Goal: Information Seeking & Learning: Check status

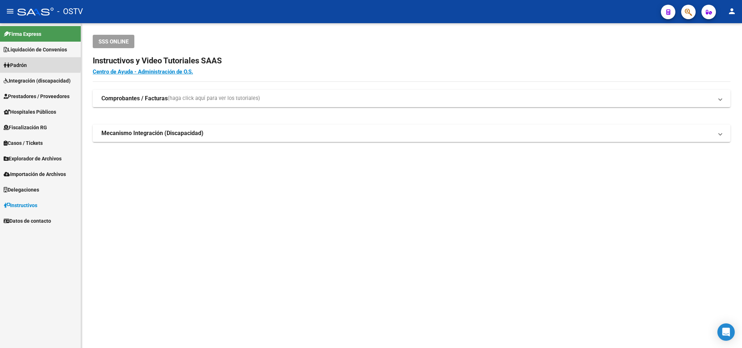
click at [13, 63] on span "Padrón" at bounding box center [15, 65] width 23 height 8
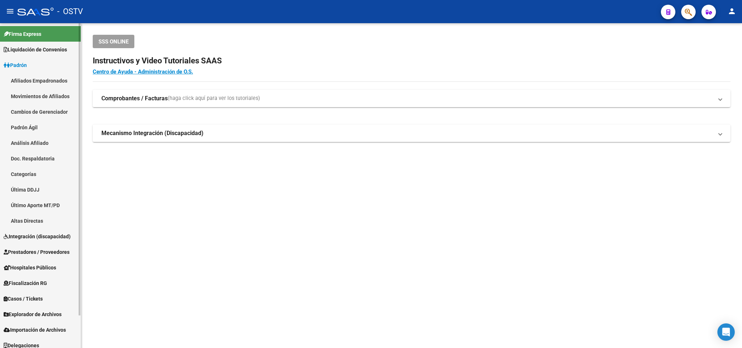
click at [50, 92] on link "Movimientos de Afiliados" at bounding box center [40, 96] width 81 height 16
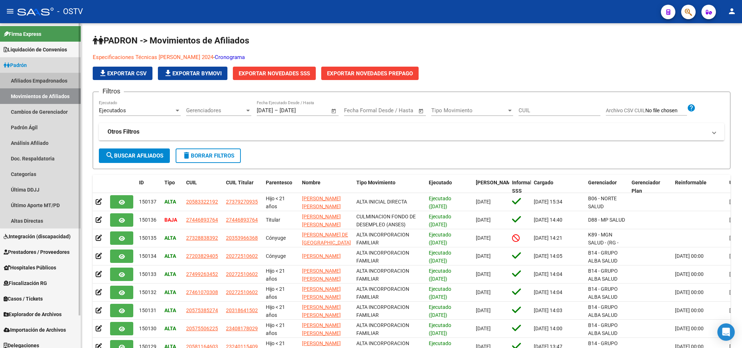
click at [44, 81] on link "Afiliados Empadronados" at bounding box center [40, 81] width 81 height 16
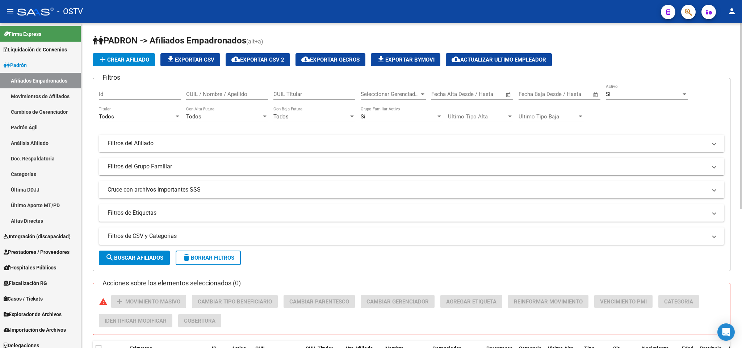
click at [161, 144] on mat-panel-title "Filtros del Afiliado" at bounding box center [406, 143] width 599 height 8
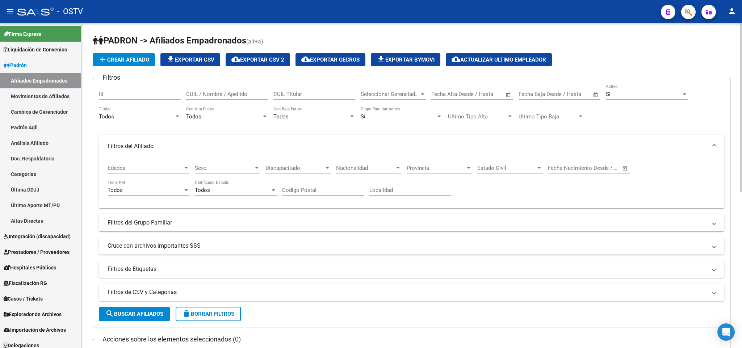
click at [656, 96] on div "Si" at bounding box center [642, 94] width 75 height 7
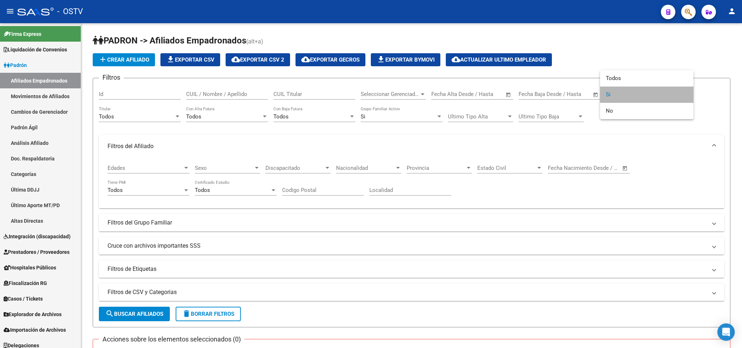
click at [616, 88] on span "Si" at bounding box center [646, 94] width 82 height 16
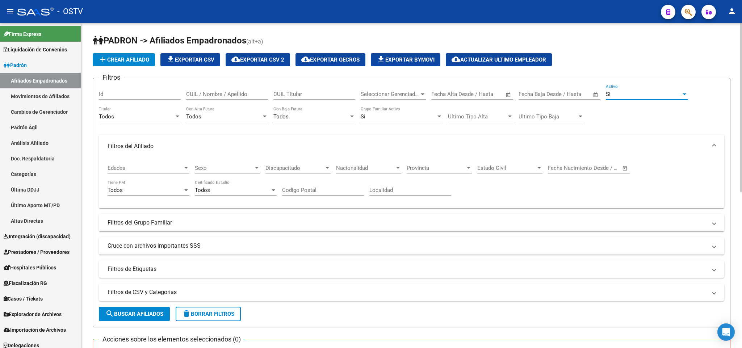
click at [401, 99] on div "Seleccionar Gerenciador Seleccionar Gerenciador" at bounding box center [392, 92] width 65 height 16
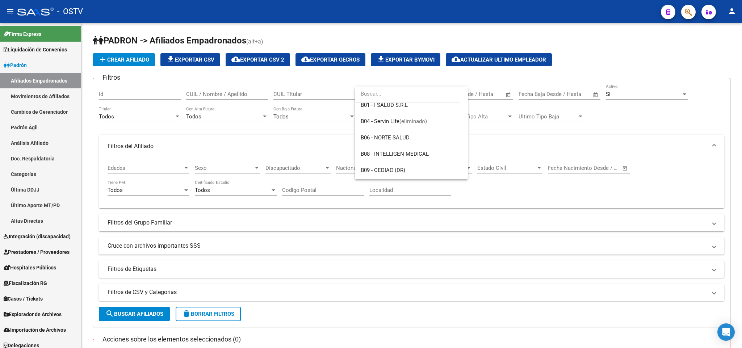
scroll to position [163, 0]
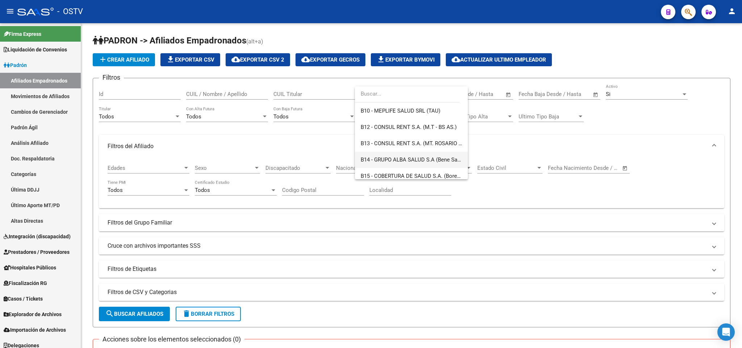
click at [390, 155] on span "B14 - GRUPO ALBA SALUD S.A (Bene Salud)" at bounding box center [410, 160] width 101 height 16
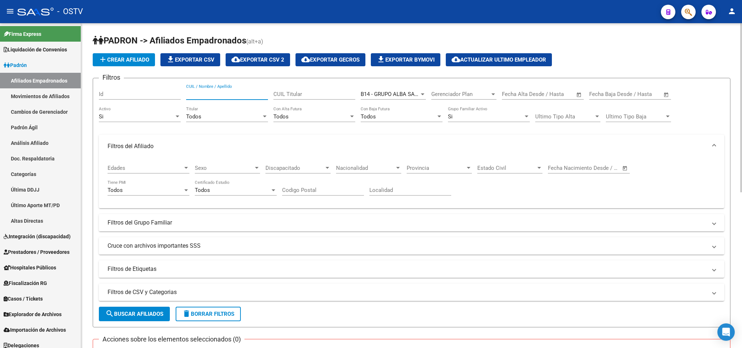
click at [230, 97] on input "CUIL / Nombre / Apellido" at bounding box center [227, 94] width 82 height 7
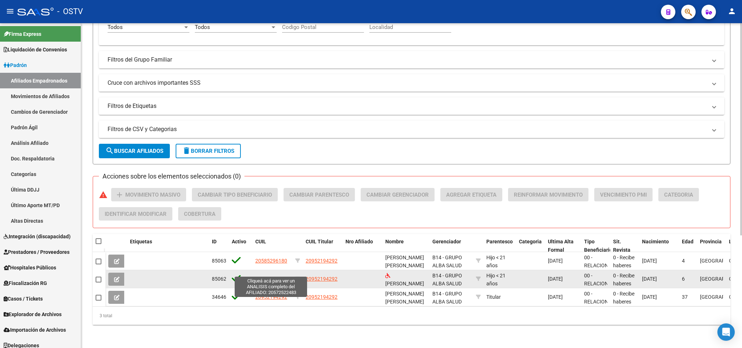
click at [274, 276] on span "20572522483" at bounding box center [271, 279] width 32 height 6
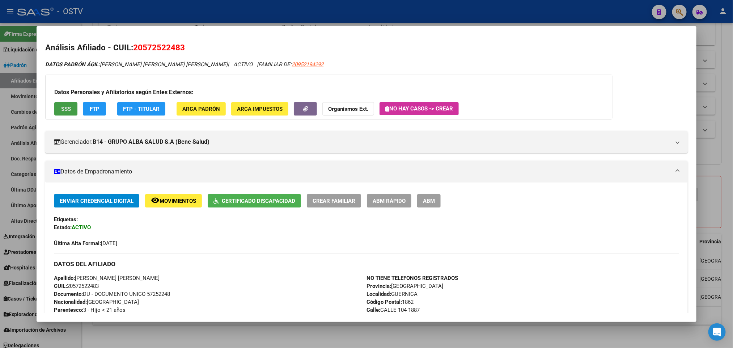
click at [64, 113] on button "SSS" at bounding box center [65, 108] width 23 height 13
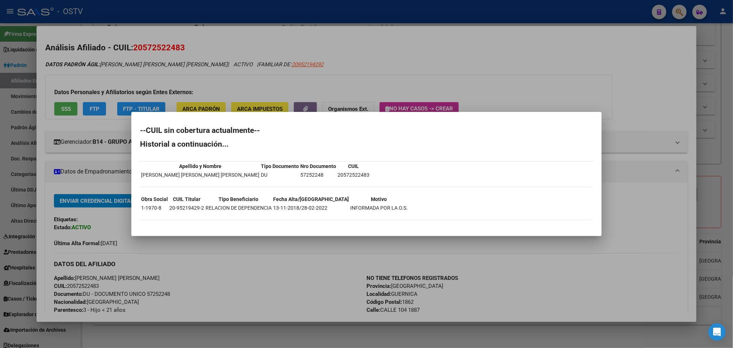
click at [248, 31] on div at bounding box center [366, 174] width 733 height 348
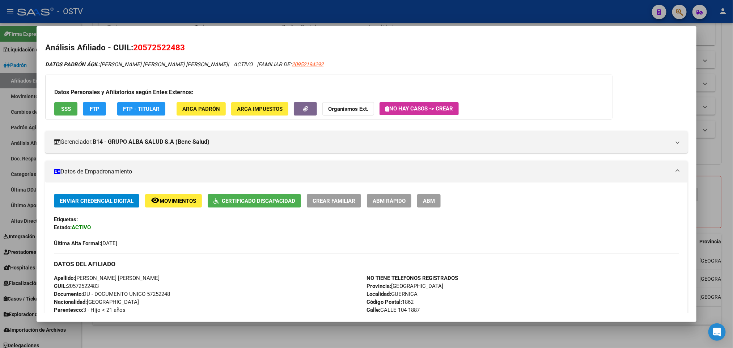
click at [239, 7] on div at bounding box center [366, 174] width 733 height 348
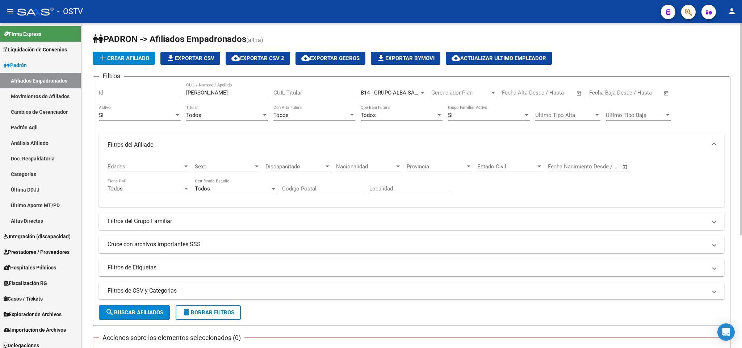
scroll to position [0, 0]
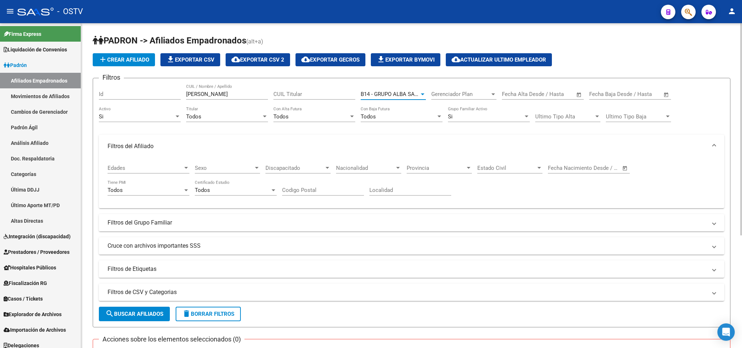
click at [396, 93] on span "B14 - GRUPO ALBA SALUD S.A (Bene Salud)" at bounding box center [413, 94] width 106 height 7
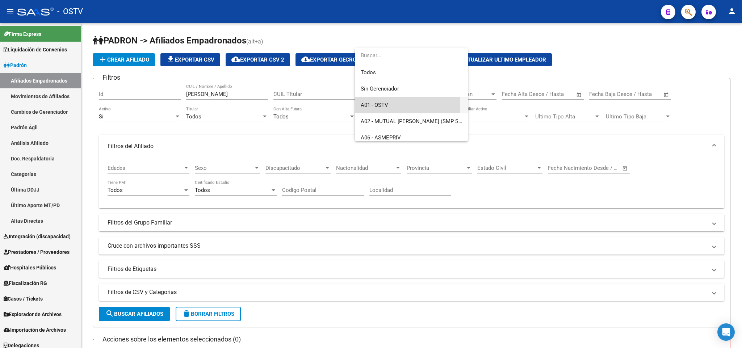
click at [390, 105] on span "A01 - OSTV" at bounding box center [410, 105] width 101 height 16
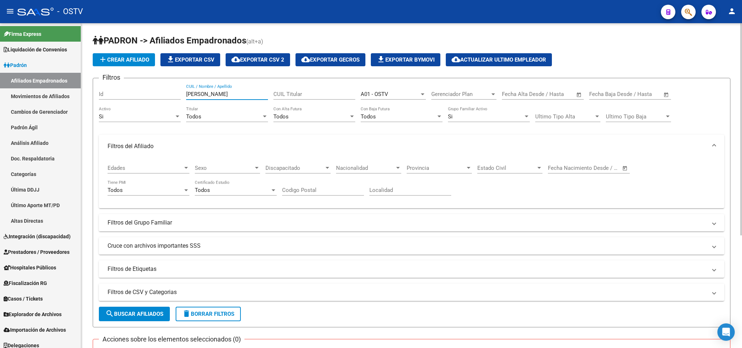
drag, startPoint x: 228, startPoint y: 97, endPoint x: 146, endPoint y: 115, distance: 84.3
click at [146, 115] on div "Filtros Id [PERSON_NAME] CUIL / Nombre / Apellido CUIL Titular A01 - OSTV Selec…" at bounding box center [411, 181] width 625 height 194
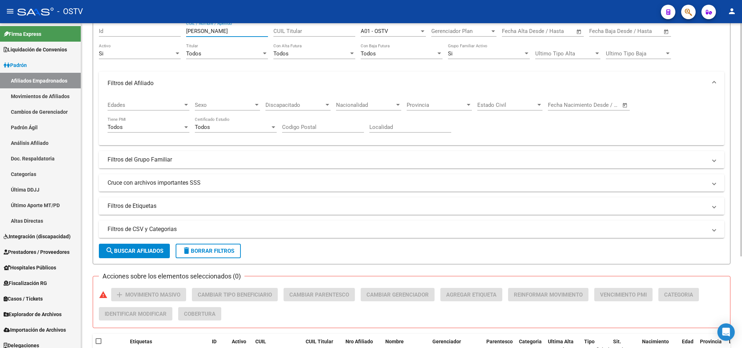
scroll to position [127, 0]
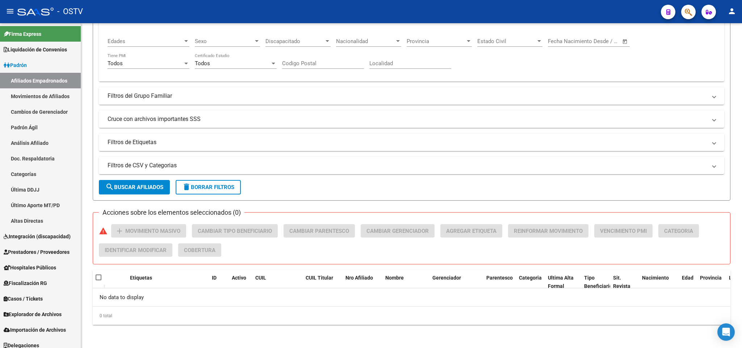
type input "[PERSON_NAME]"
